Goal: Transaction & Acquisition: Purchase product/service

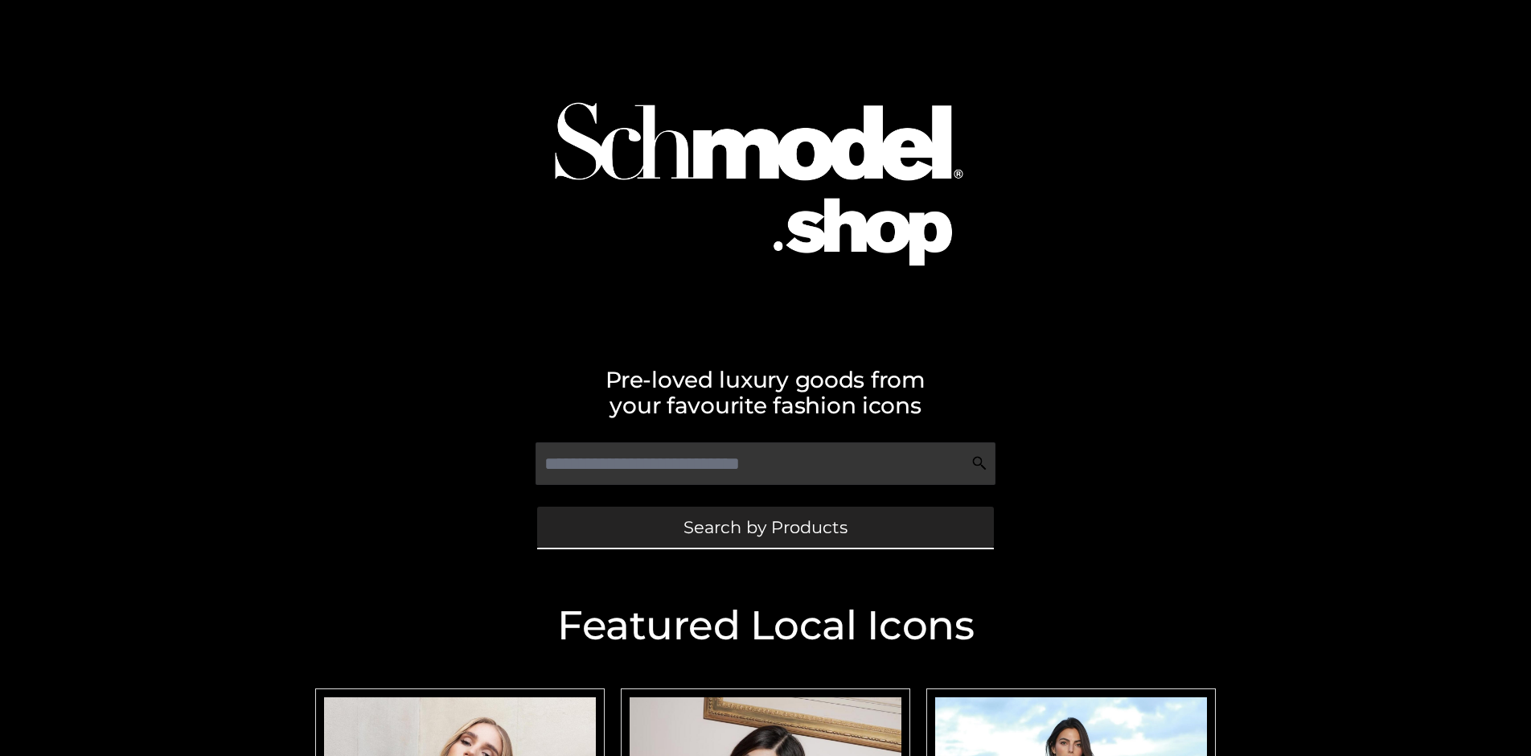
click at [765, 527] on span "Search by Products" at bounding box center [766, 527] width 164 height 17
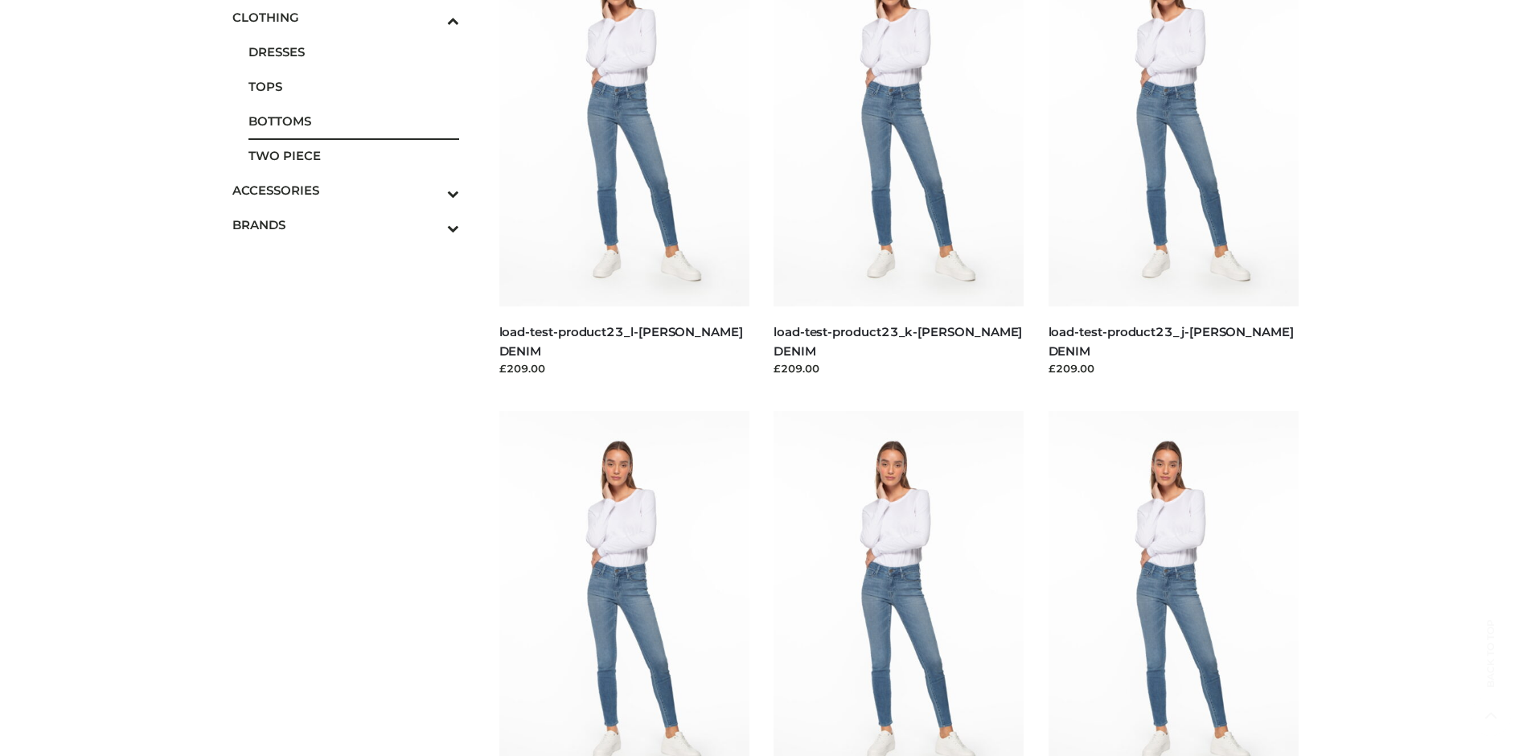
click at [353, 121] on span "BOTTOMS" at bounding box center [353, 121] width 211 height 18
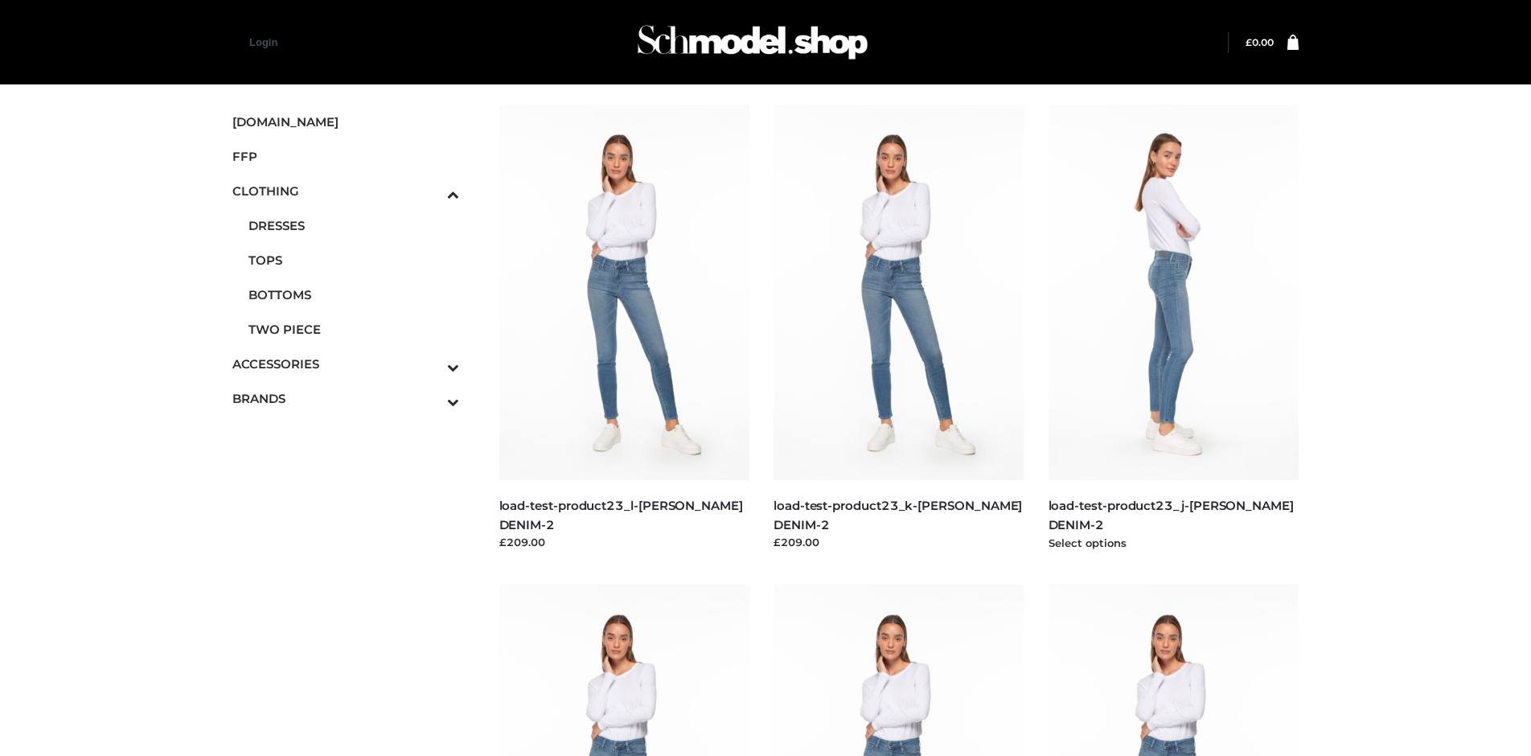
click at [1173, 328] on img at bounding box center [1174, 293] width 251 height 376
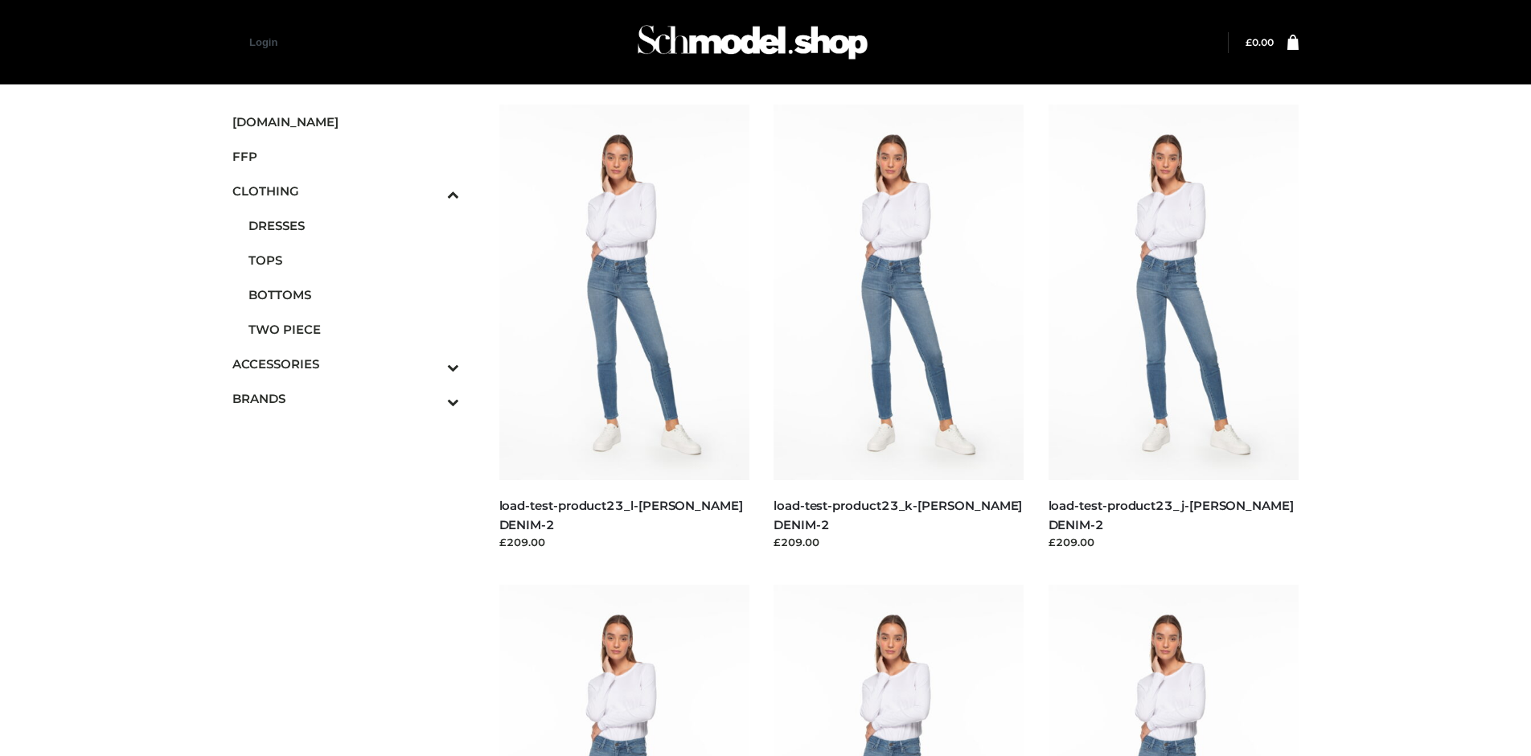
scroll to position [758, 0]
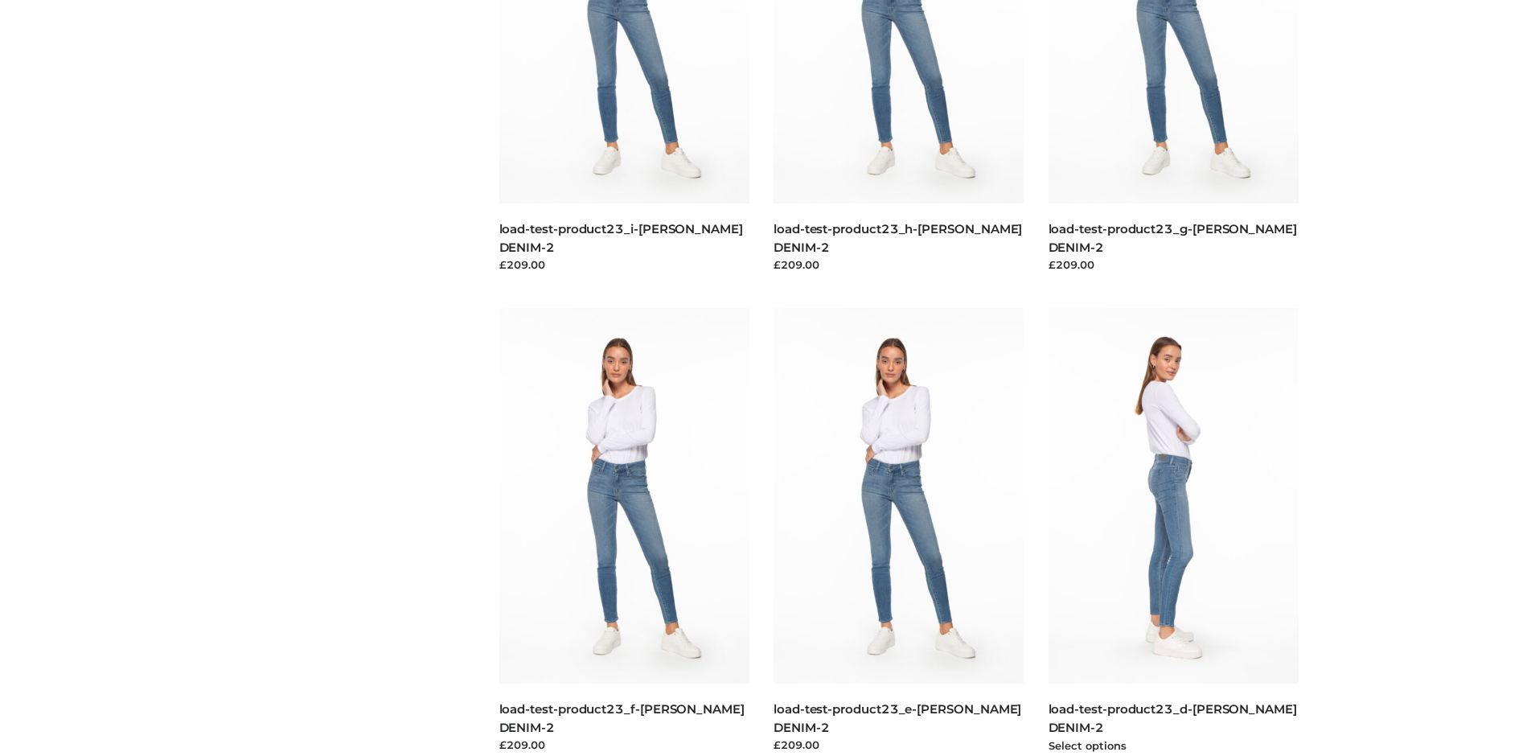
click at [1173, 532] on img at bounding box center [1174, 496] width 251 height 376
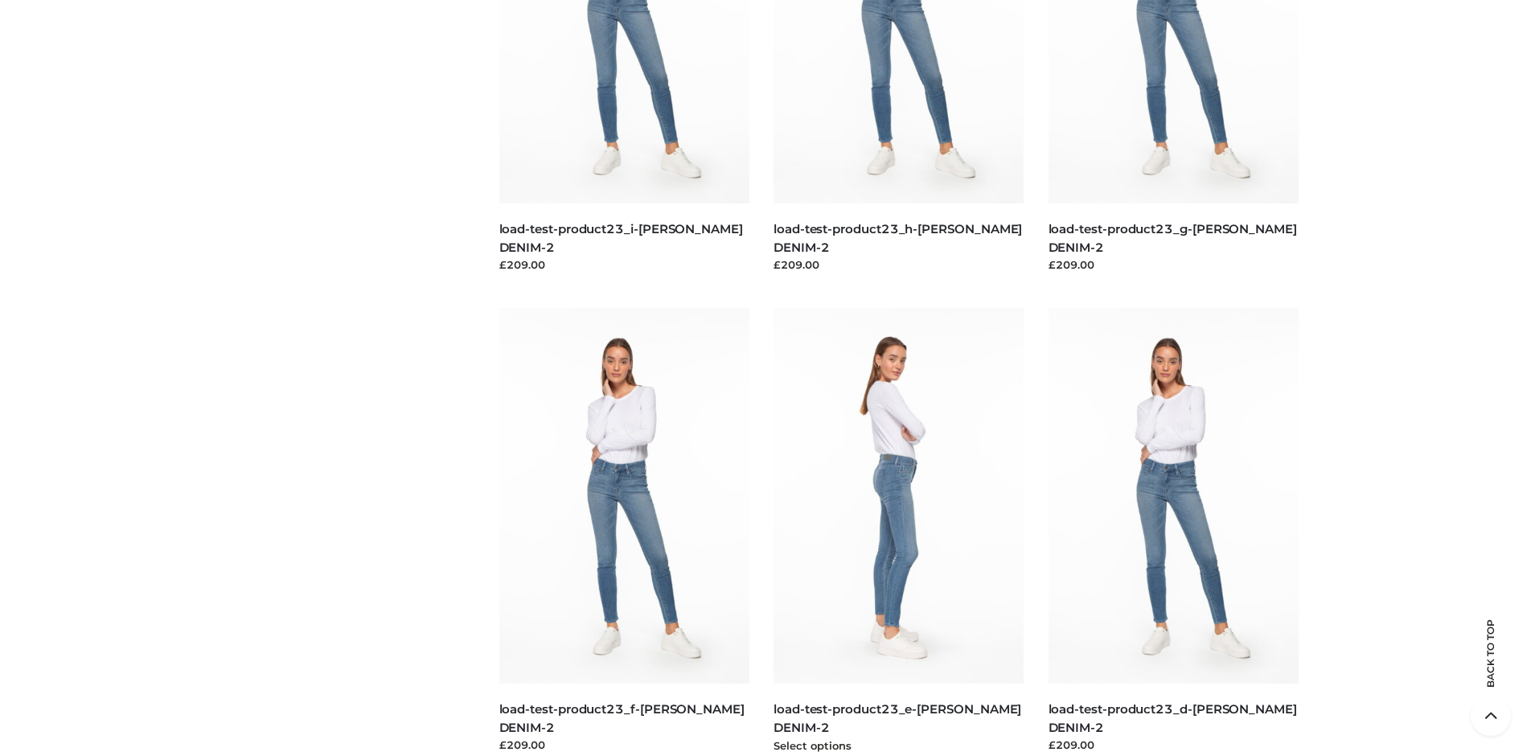
click at [898, 532] on img at bounding box center [899, 496] width 251 height 376
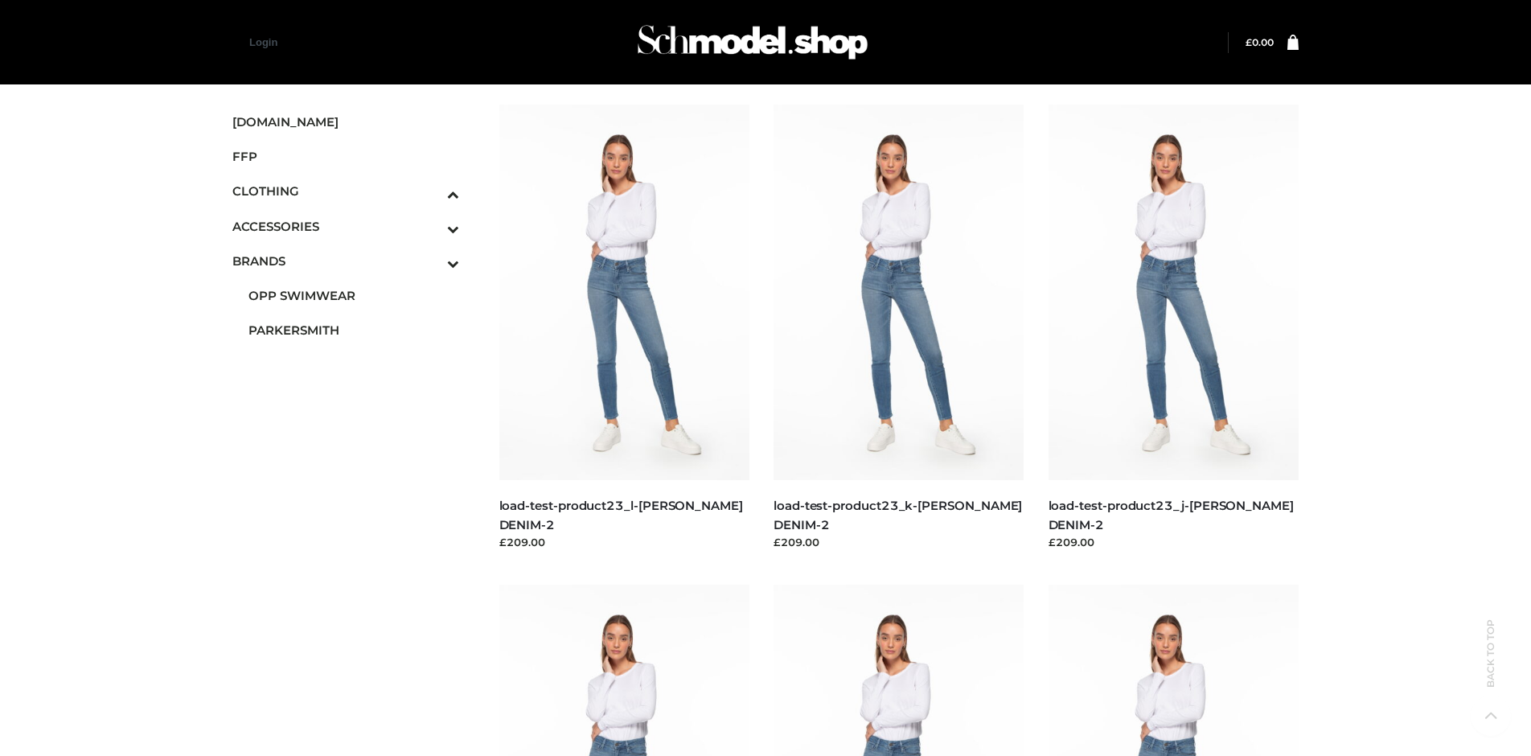
click at [353, 329] on span "PARKERSMITH" at bounding box center [353, 330] width 211 height 18
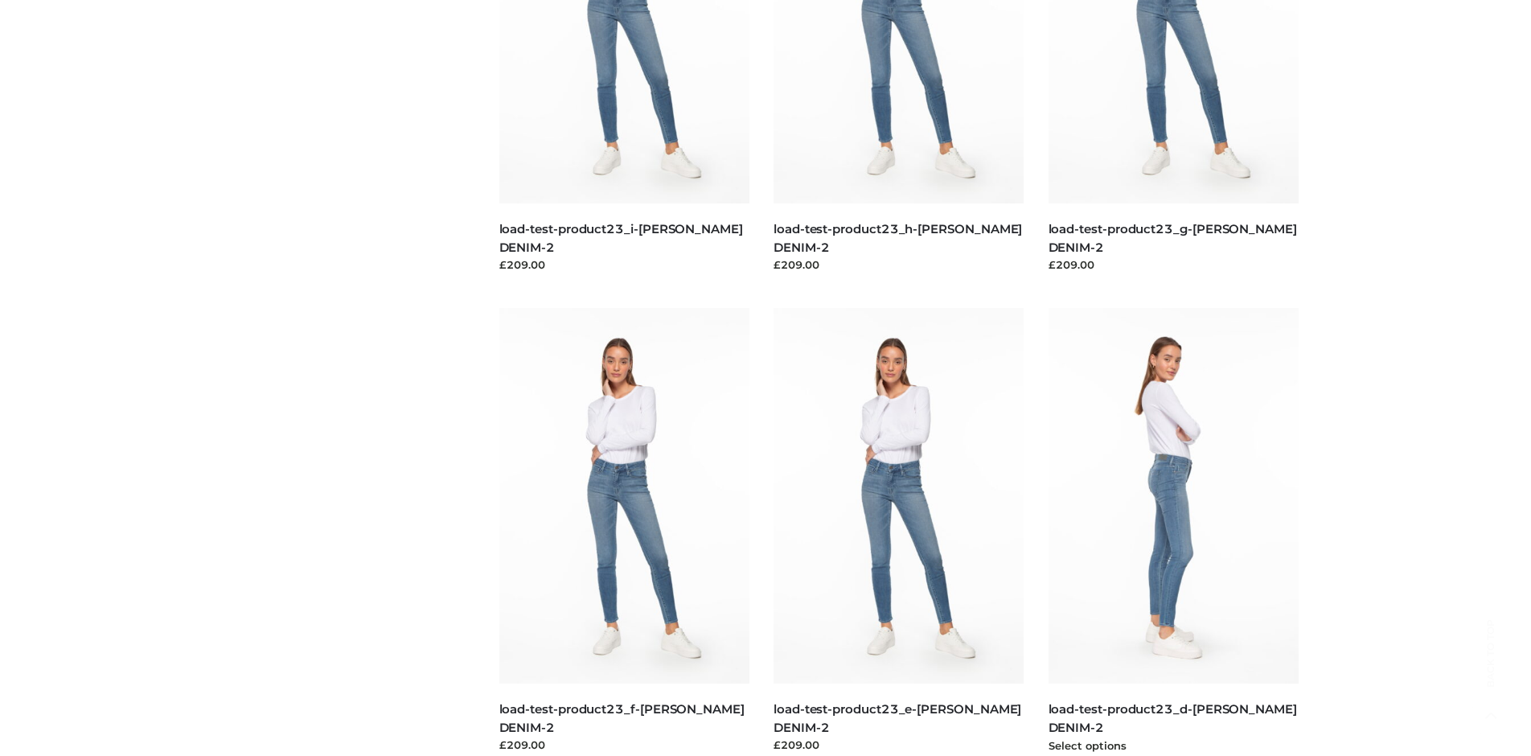
click at [1173, 532] on img at bounding box center [1174, 496] width 251 height 376
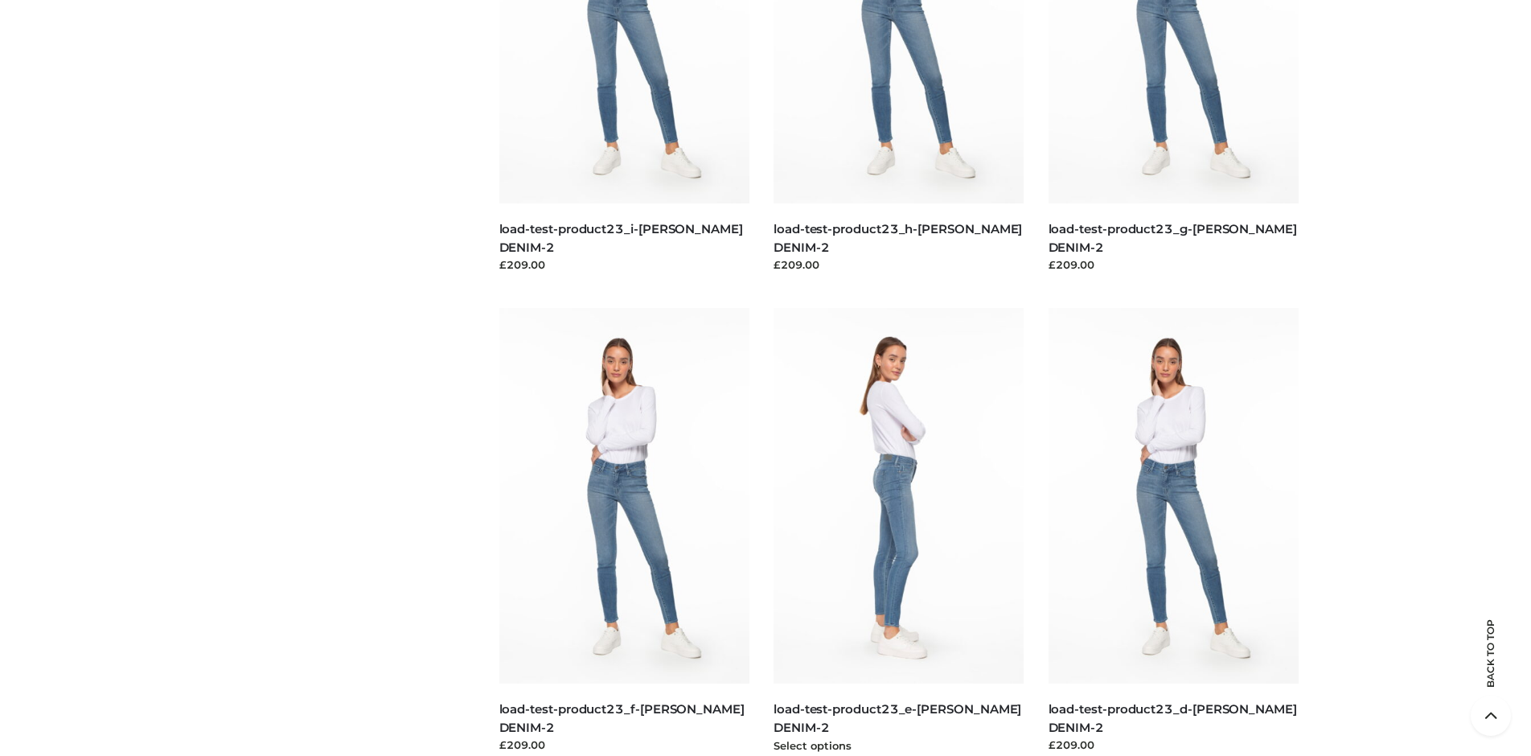
click at [898, 532] on img at bounding box center [899, 496] width 251 height 376
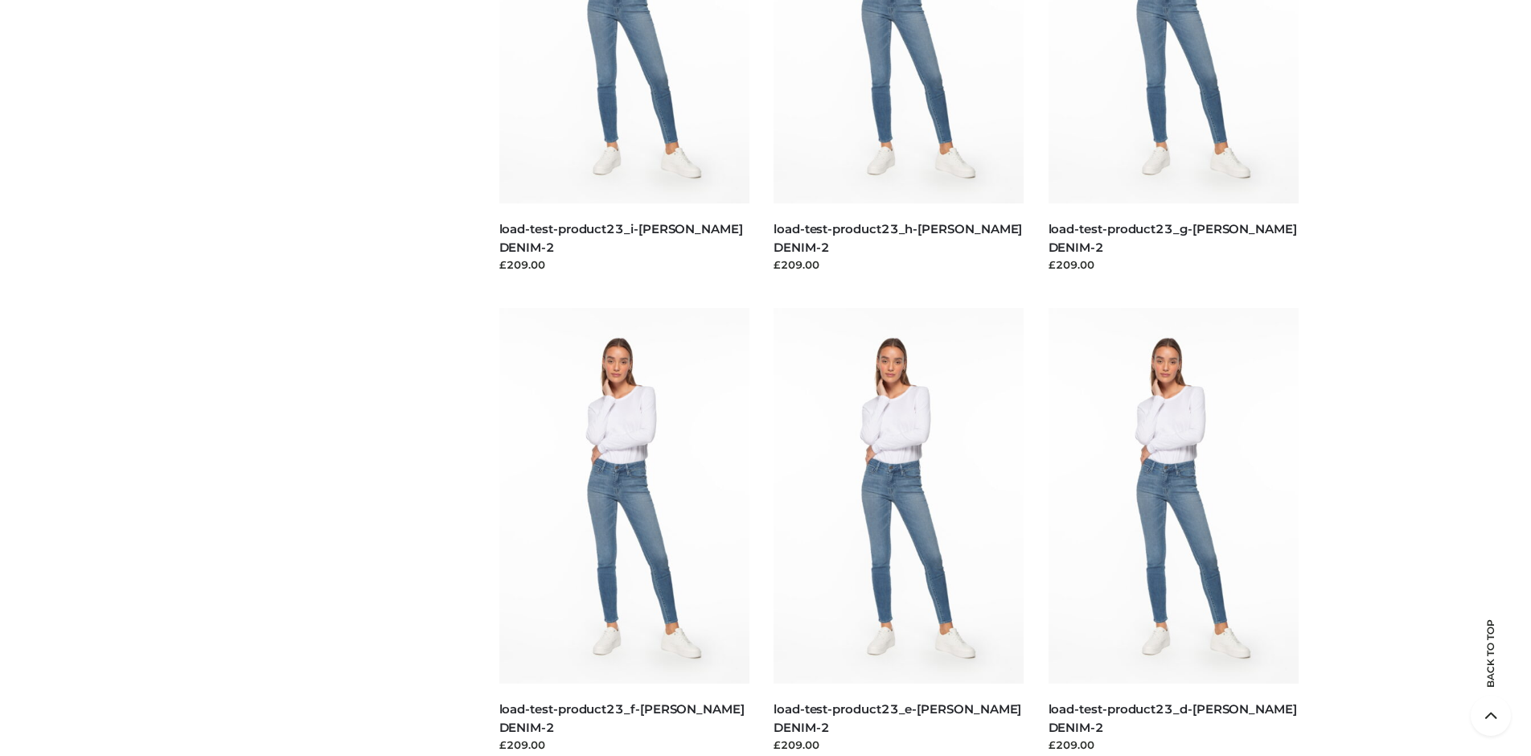
scroll to position [1238, 0]
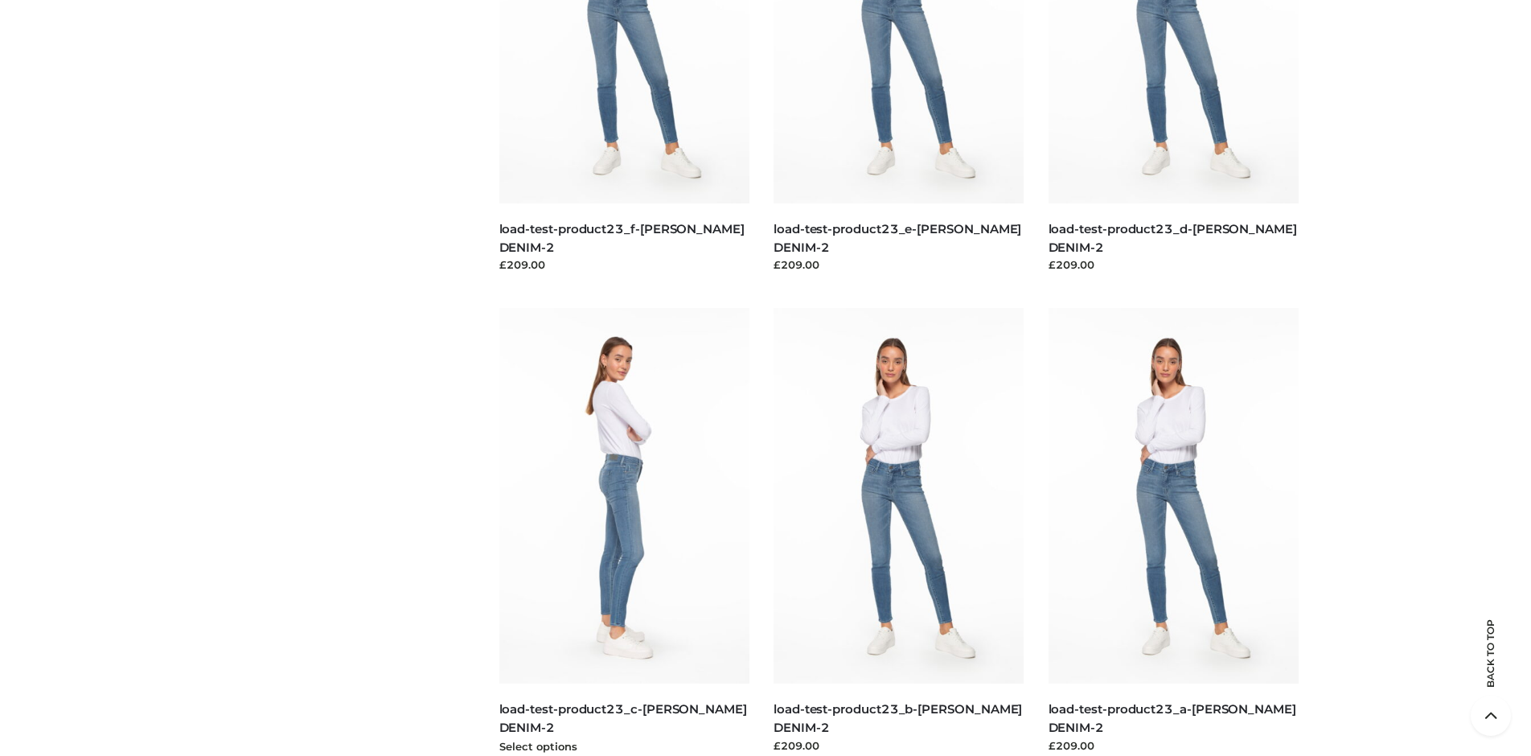
click at [624, 532] on img at bounding box center [624, 496] width 251 height 376
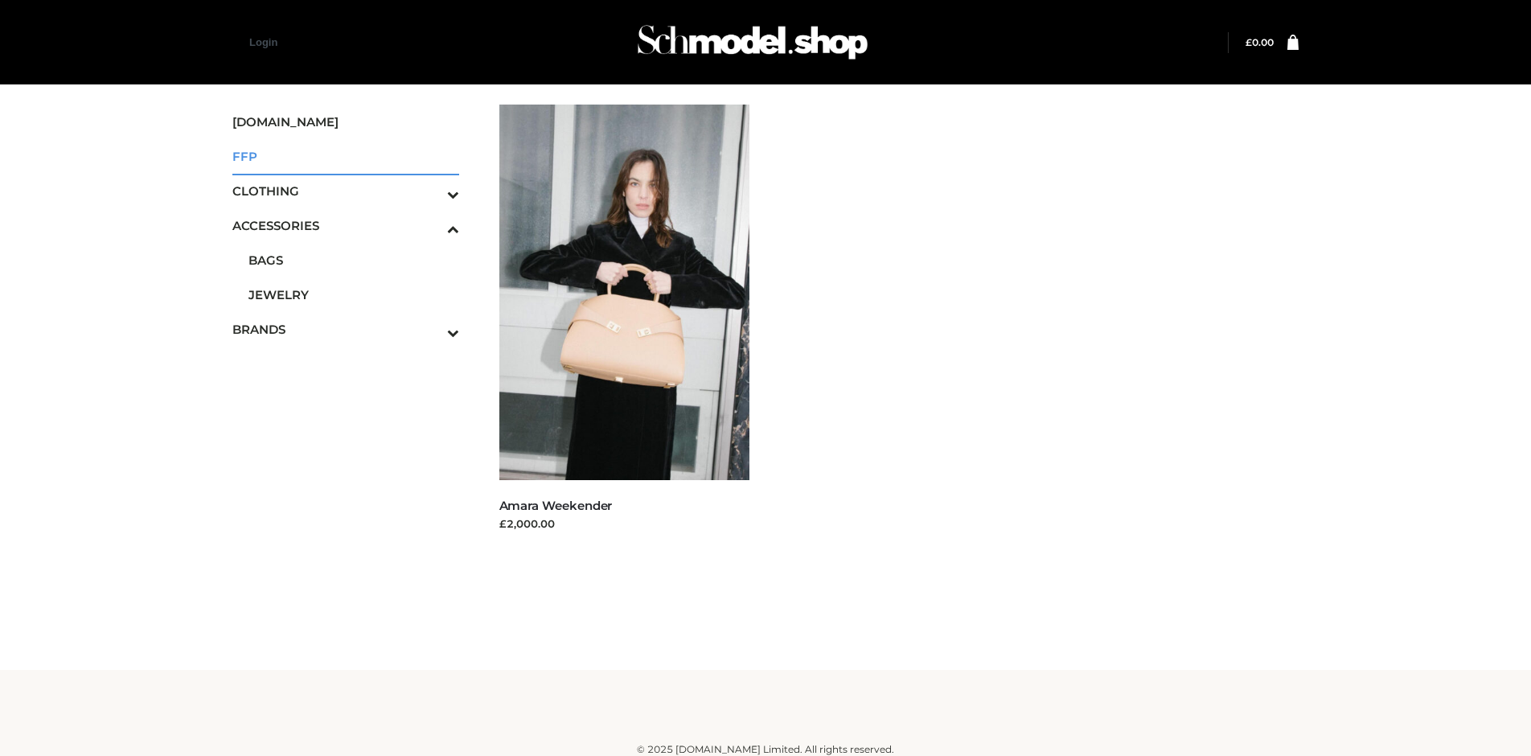
click at [345, 156] on span "FFP" at bounding box center [345, 156] width 227 height 18
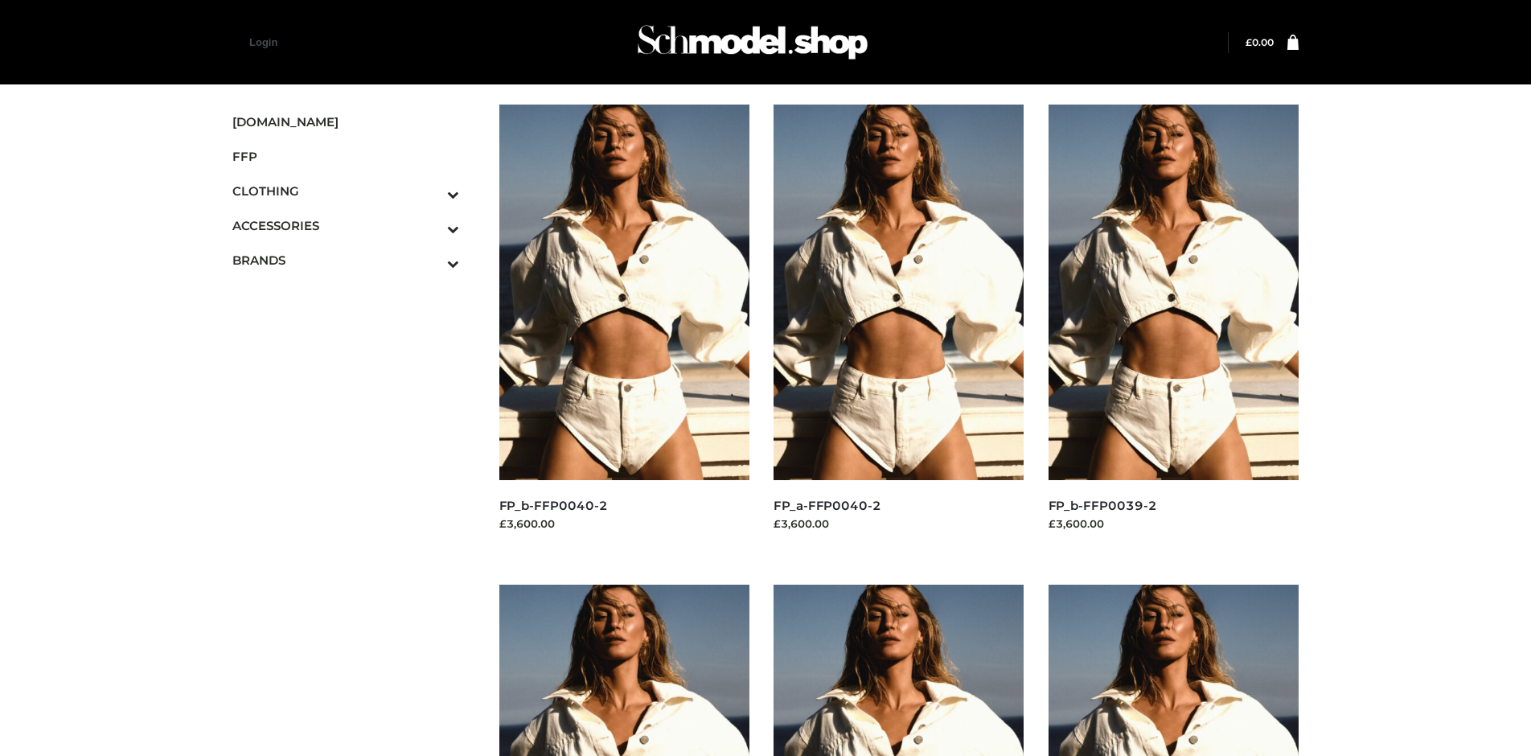
scroll to position [758, 0]
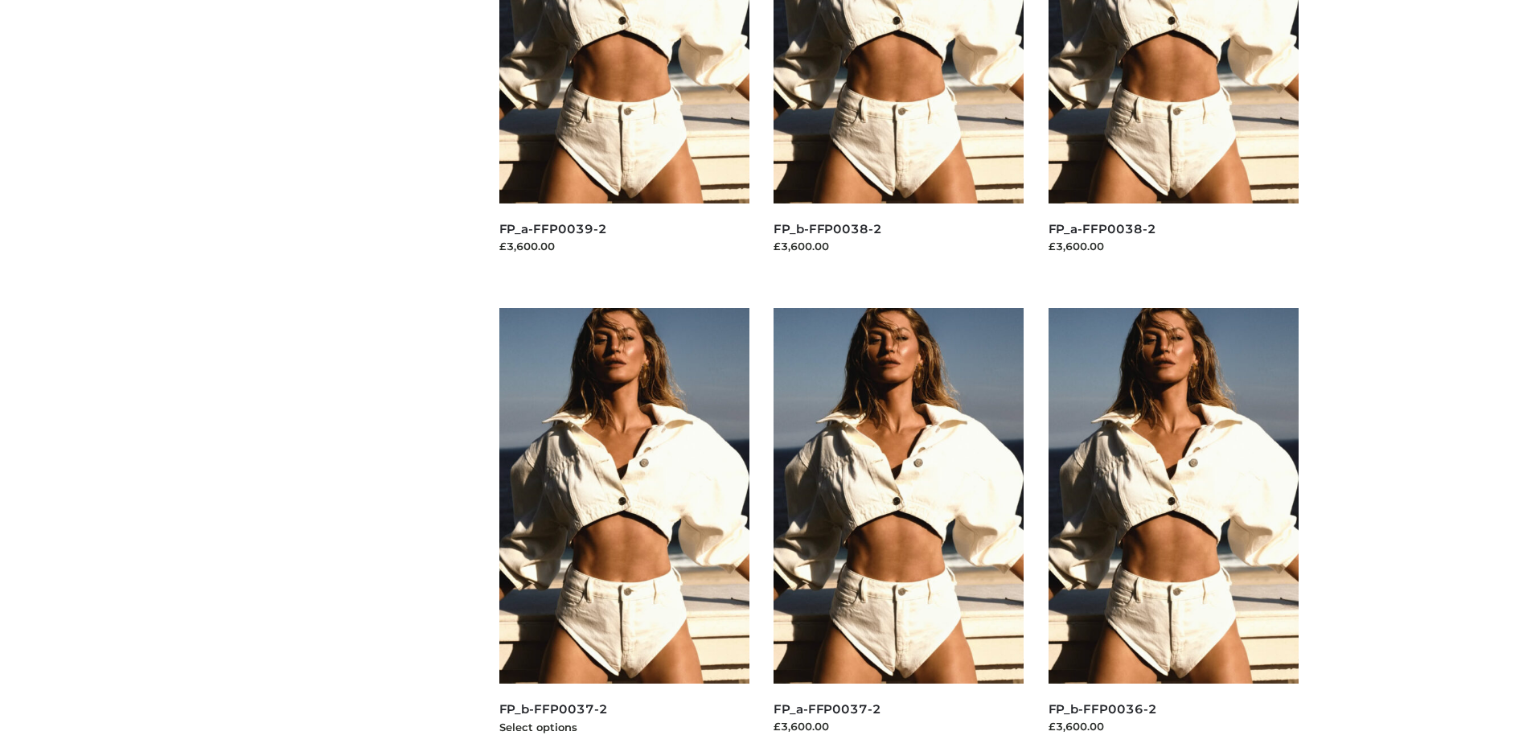
click at [624, 532] on img at bounding box center [624, 496] width 251 height 376
click at [1173, 532] on img at bounding box center [1174, 496] width 251 height 376
click at [898, 532] on img at bounding box center [899, 496] width 251 height 376
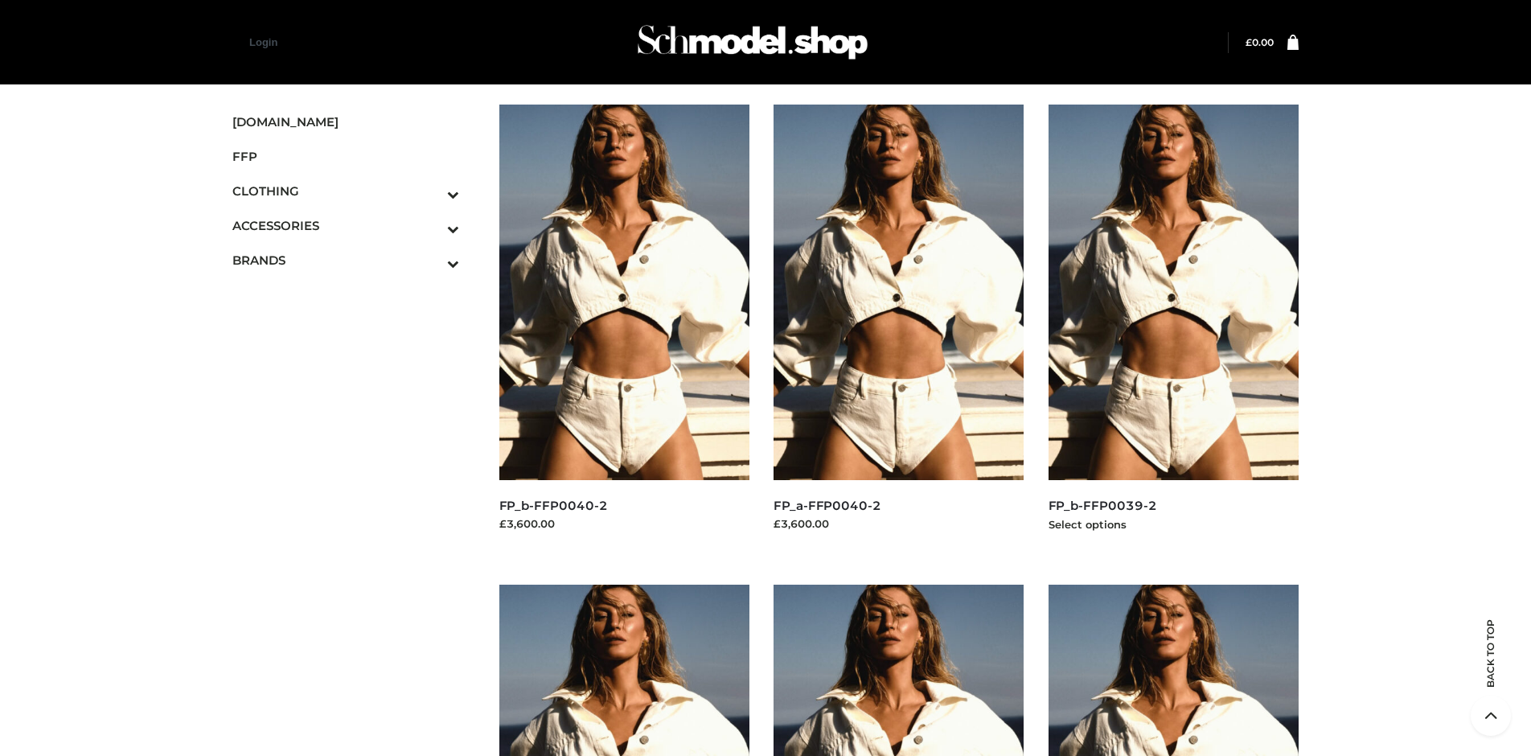
click at [1173, 328] on img at bounding box center [1174, 293] width 251 height 376
